Goal: Complete application form

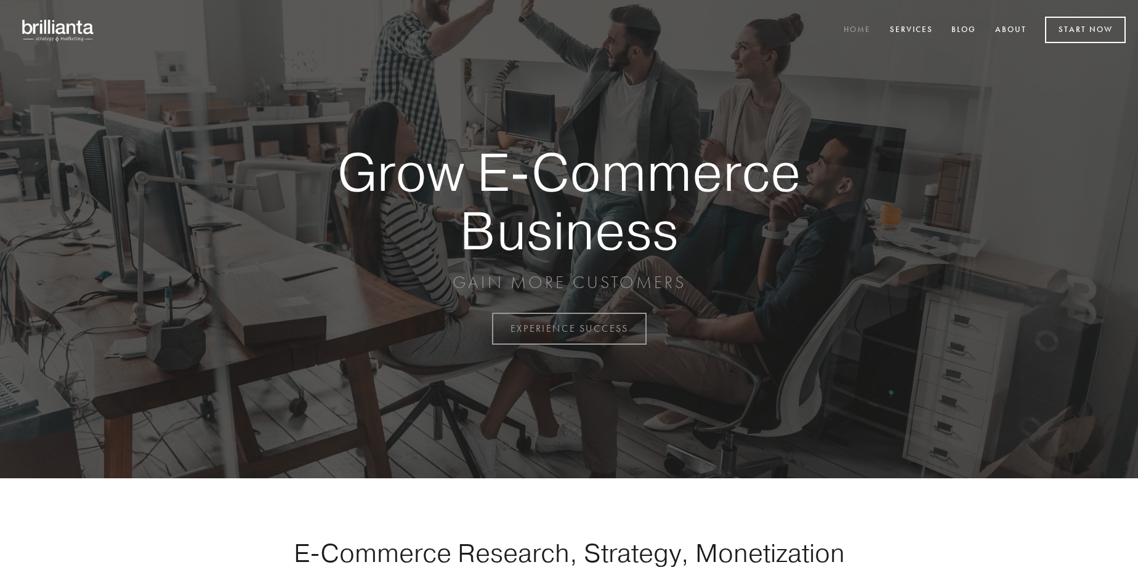
scroll to position [3227, 0]
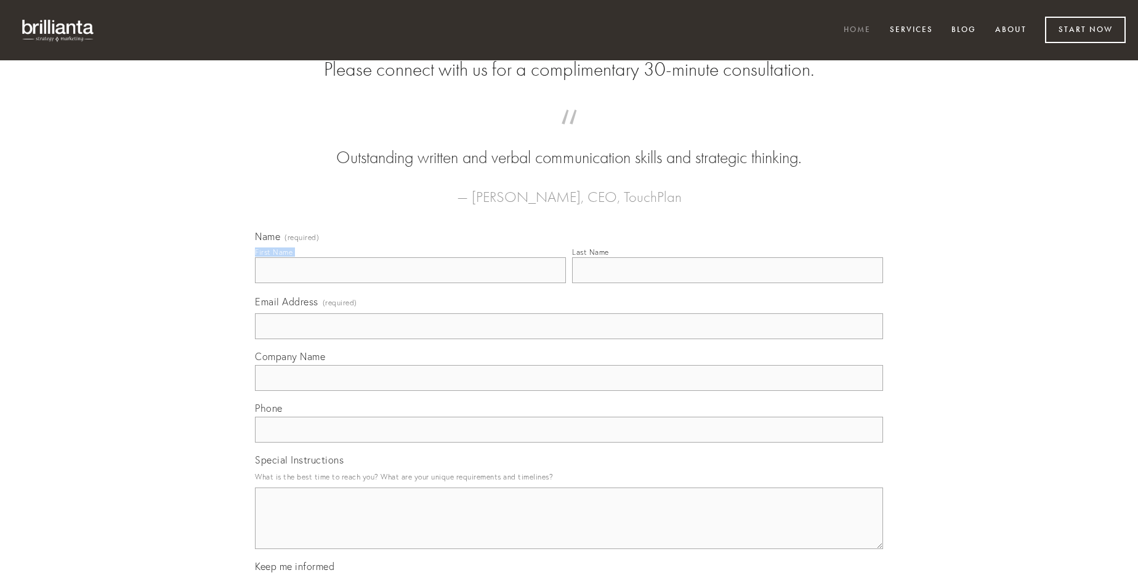
type input "[PERSON_NAME]"
click at [727, 283] on input "Last Name" at bounding box center [727, 270] width 311 height 26
type input "[PERSON_NAME]"
click at [569, 339] on input "Email Address (required)" at bounding box center [569, 326] width 628 height 26
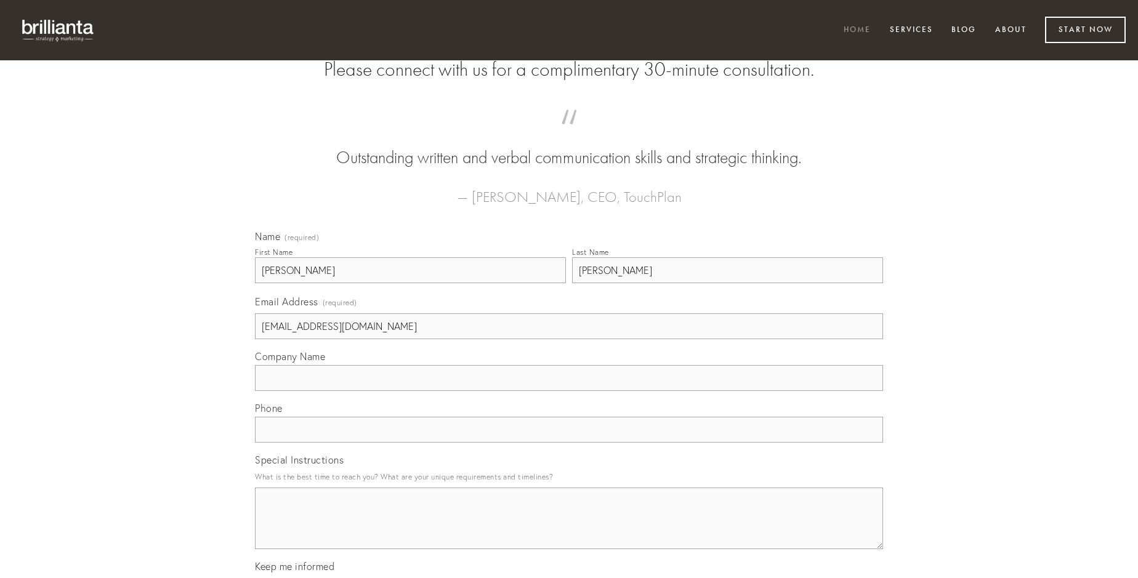
type input "[EMAIL_ADDRESS][DOMAIN_NAME]"
click at [569, 391] on input "Company Name" at bounding box center [569, 378] width 628 height 26
type input "vorax"
click at [569, 443] on input "text" at bounding box center [569, 430] width 628 height 26
click at [569, 529] on textarea "Special Instructions" at bounding box center [569, 519] width 628 height 62
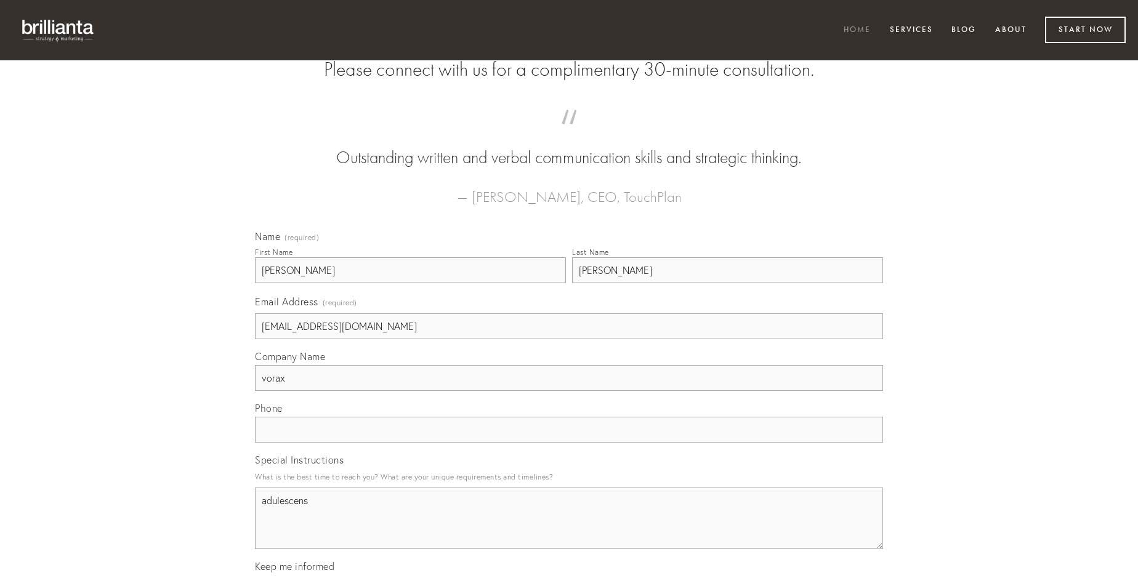
type textarea "adulescens"
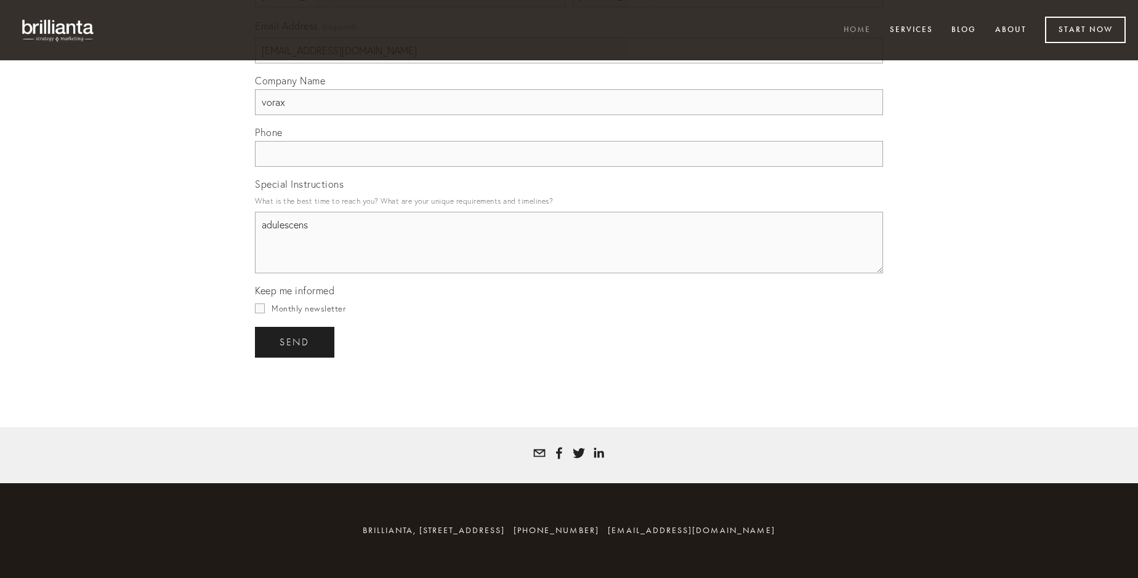
click at [296, 342] on span "send" at bounding box center [295, 342] width 30 height 11
